Goal: Find specific page/section: Find specific page/section

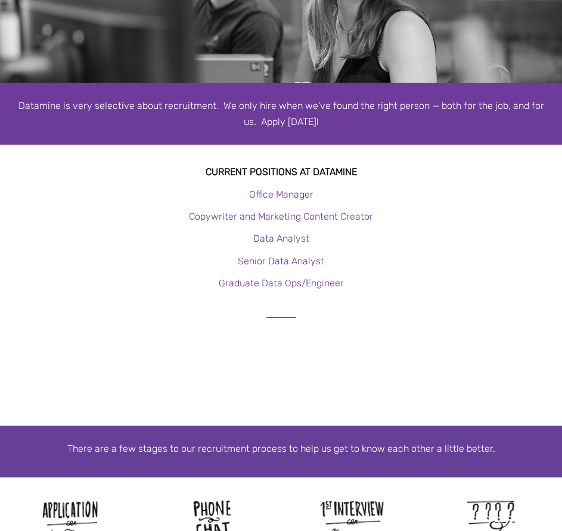
scroll to position [238, 0]
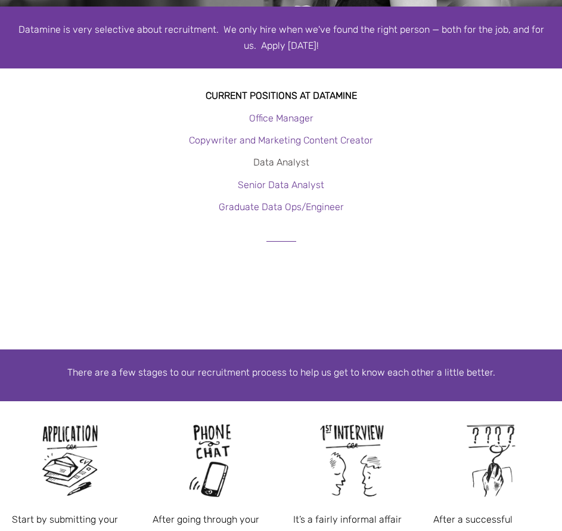
click at [296, 163] on link "Data Analyst" at bounding box center [281, 162] width 56 height 11
click at [296, 185] on link "Senior Data Analyst" at bounding box center [281, 184] width 86 height 11
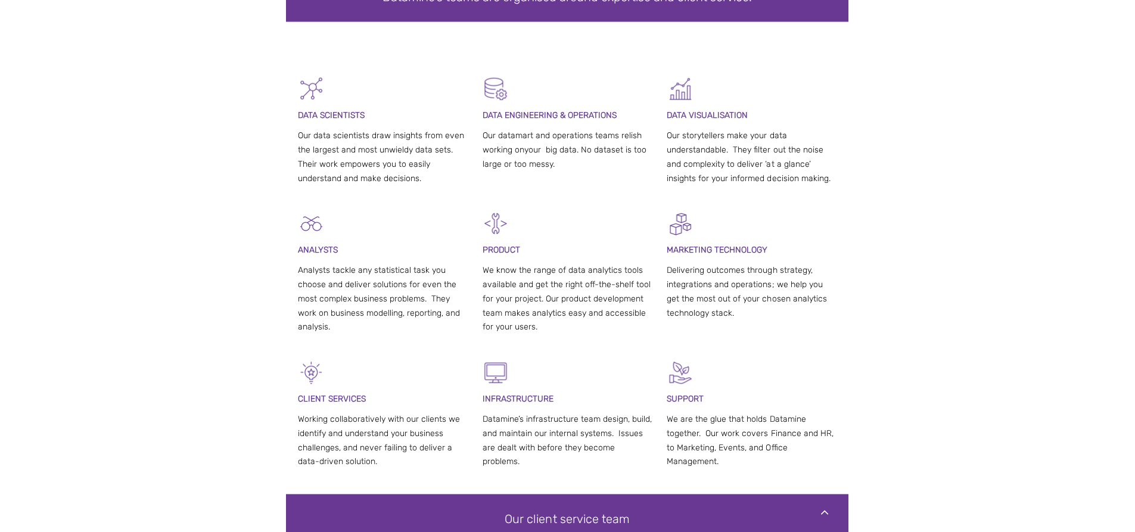
scroll to position [200, 0]
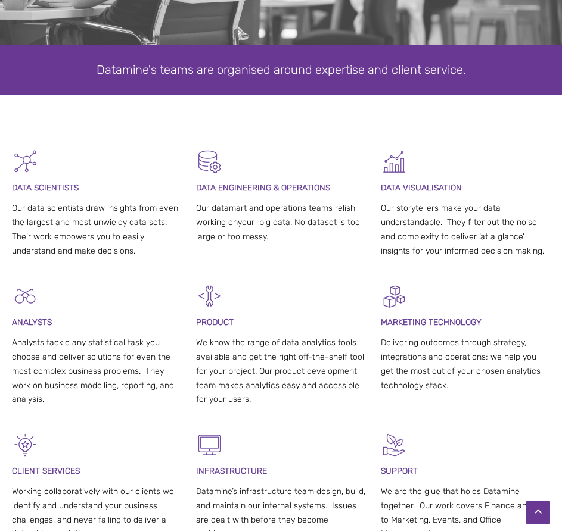
click at [65, 185] on span "DATA SCIENTISTS" at bounding box center [45, 188] width 67 height 10
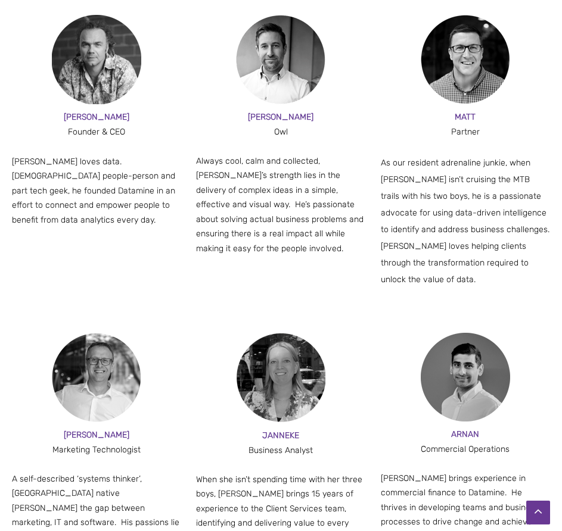
scroll to position [0, 0]
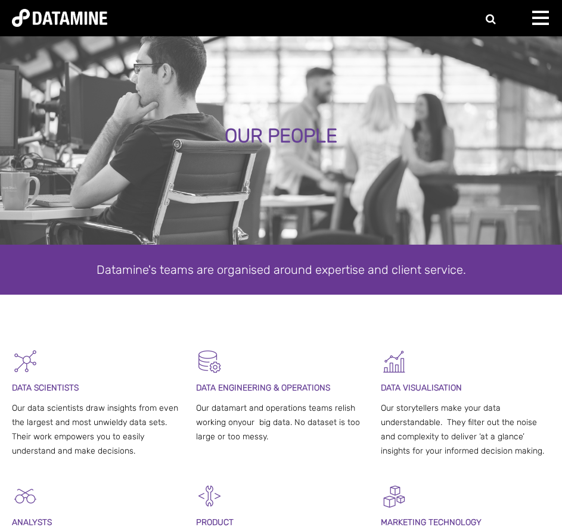
click at [538, 20] on div at bounding box center [544, 23] width 24 height 24
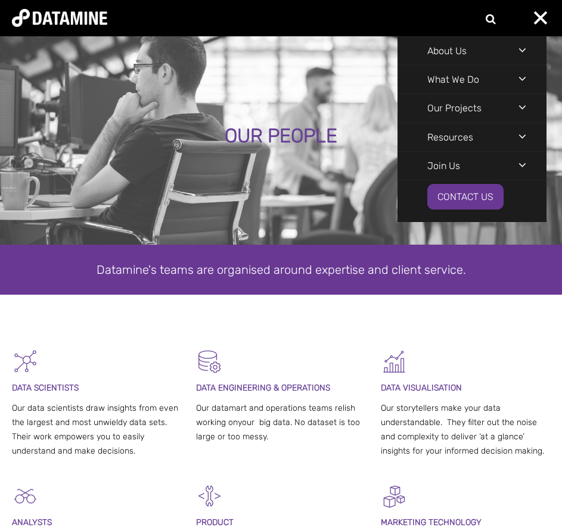
click at [522, 106] on div "Navigation Menu" at bounding box center [532, 107] width 28 height 26
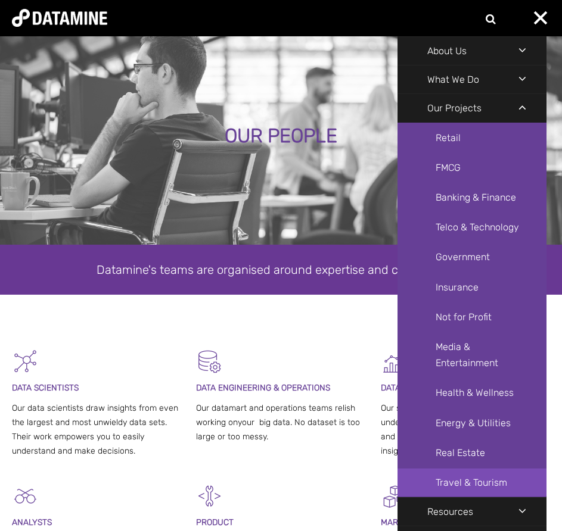
click at [482, 474] on link "Travel & Tourism" at bounding box center [471, 482] width 149 height 29
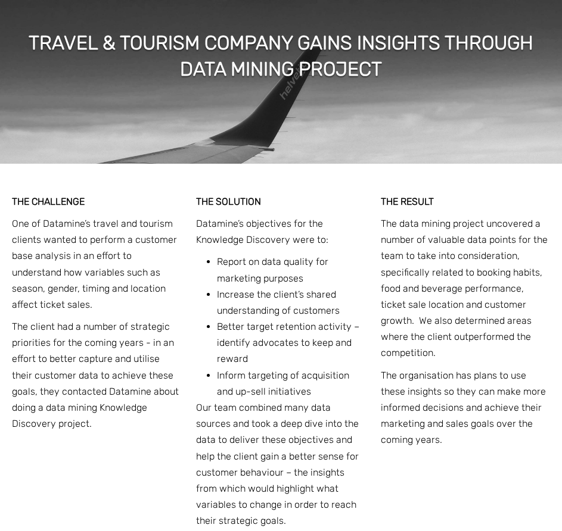
scroll to position [2025, 0]
